Goal: Task Accomplishment & Management: Manage account settings

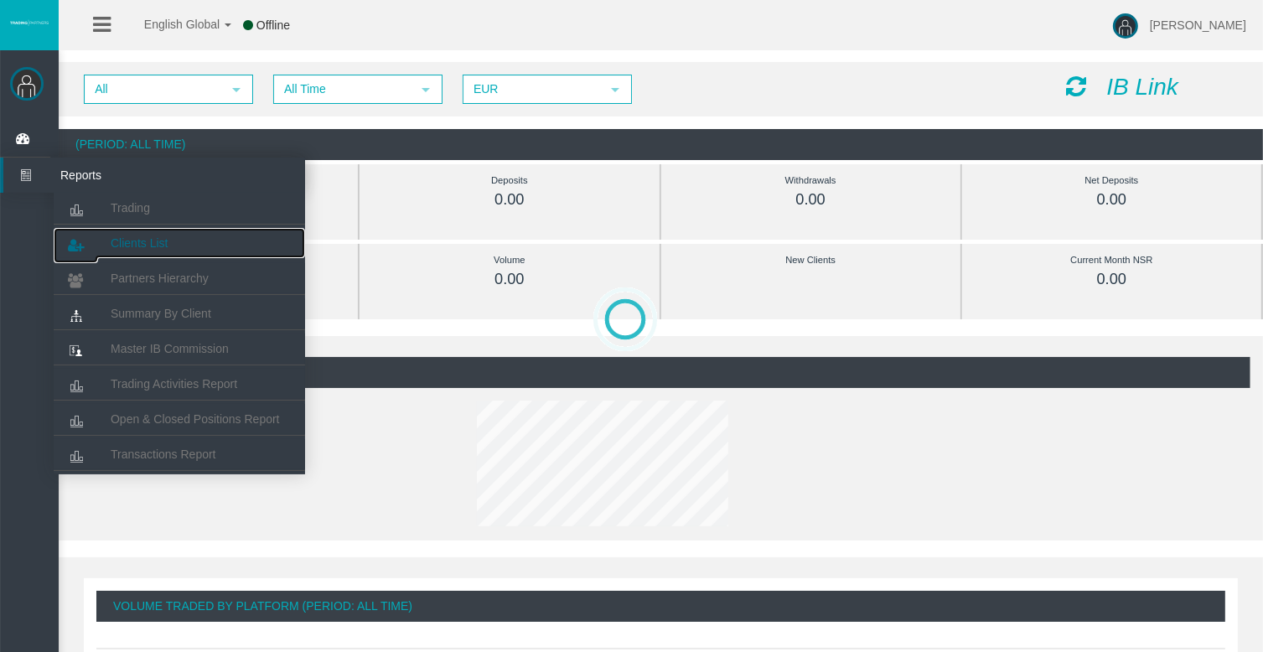
click at [140, 239] on span "Clients List" at bounding box center [139, 242] width 57 height 13
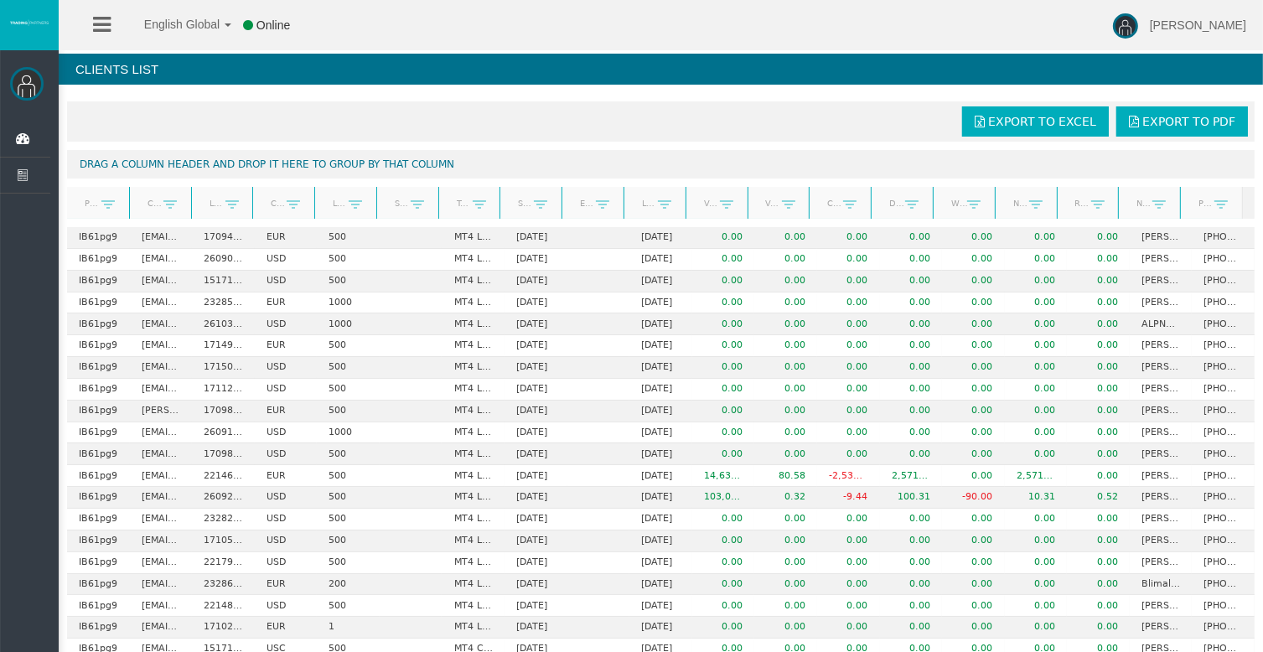
click at [517, 205] on link "Start Date" at bounding box center [521, 203] width 27 height 23
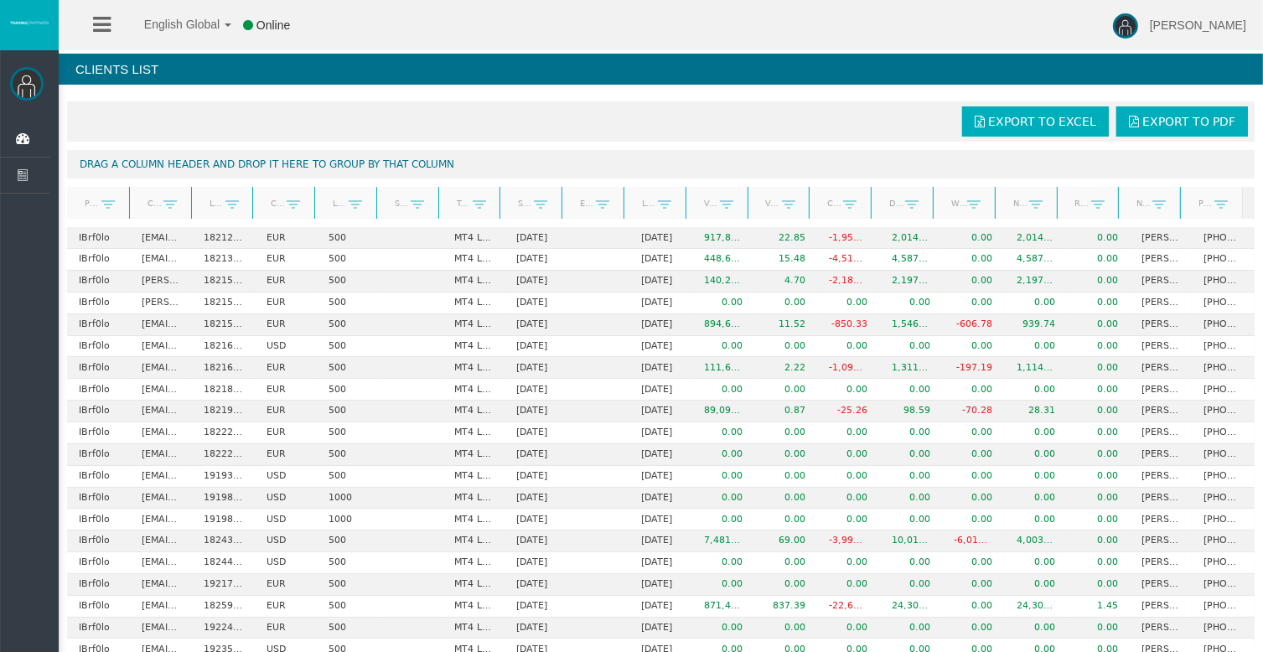
click at [517, 205] on link "Start Date" at bounding box center [521, 203] width 27 height 23
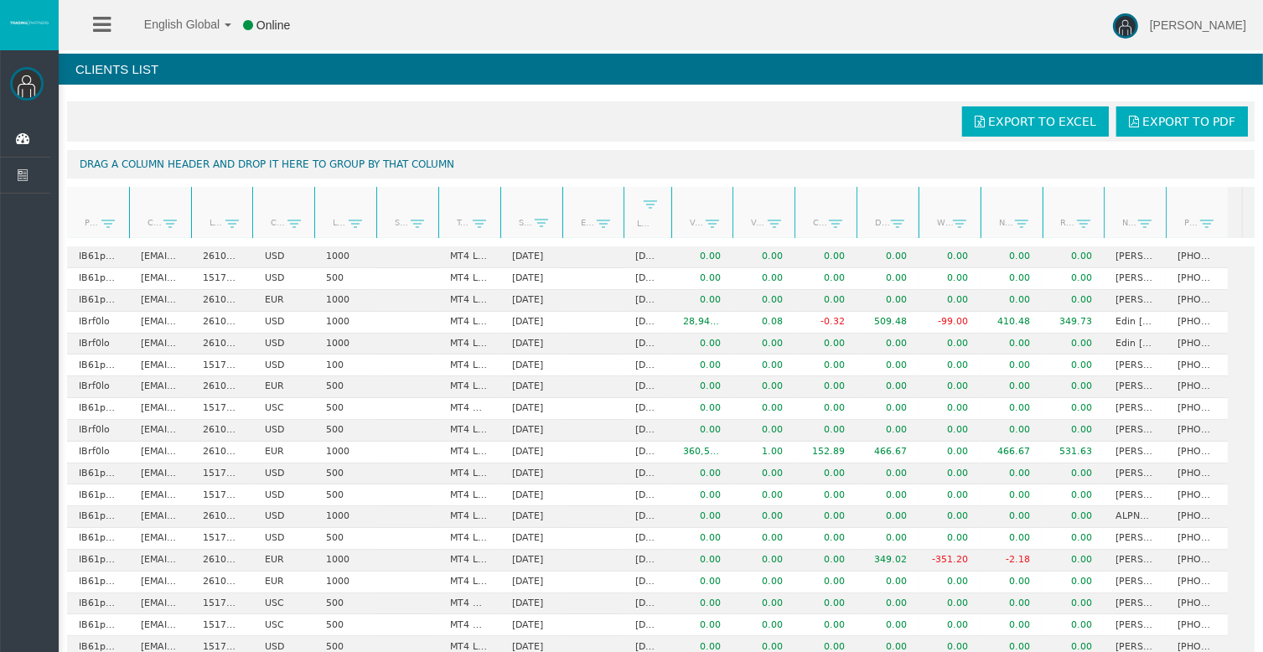
drag, startPoint x: 678, startPoint y: 196, endPoint x: 665, endPoint y: 197, distance: 12.6
click at [665, 197] on div "Partner code Client Login Currency Leverage Short Code Type Start Date End Date…" at bounding box center [655, 212] width 1176 height 51
